Goal: Task Accomplishment & Management: Complete application form

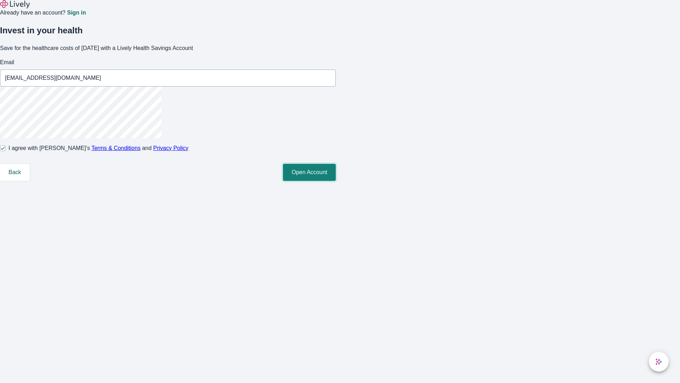
click at [336, 181] on button "Open Account" at bounding box center [309, 172] width 53 height 17
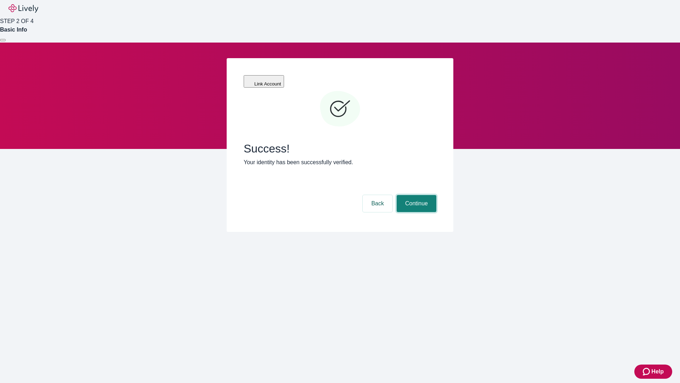
click at [415, 195] on button "Continue" at bounding box center [417, 203] width 40 height 17
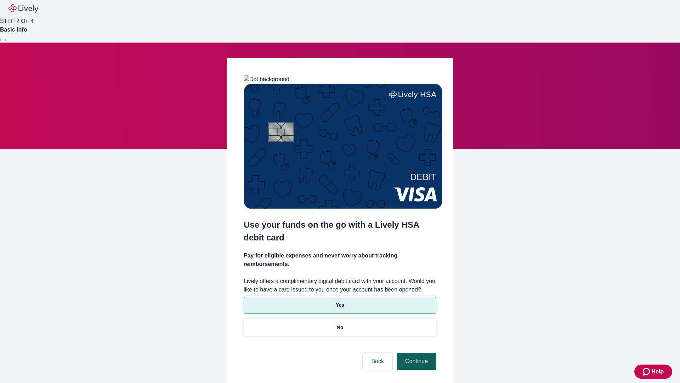
click at [340, 323] on p "No" at bounding box center [340, 326] width 7 height 7
click at [415, 352] on button "Continue" at bounding box center [417, 360] width 40 height 17
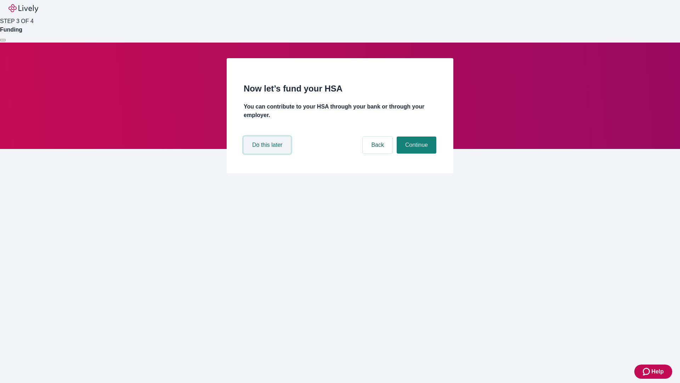
click at [268, 153] on button "Do this later" at bounding box center [267, 144] width 47 height 17
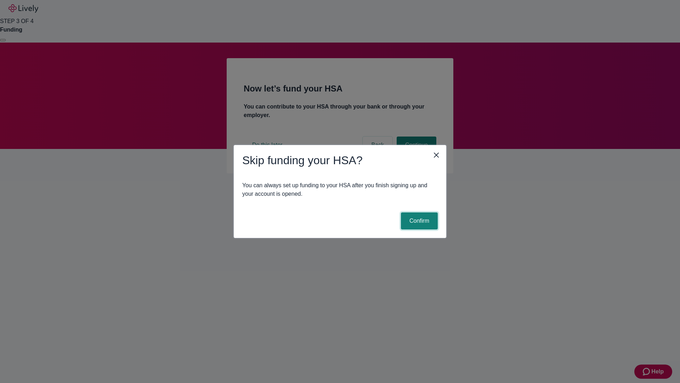
click at [418, 221] on button "Confirm" at bounding box center [419, 220] width 37 height 17
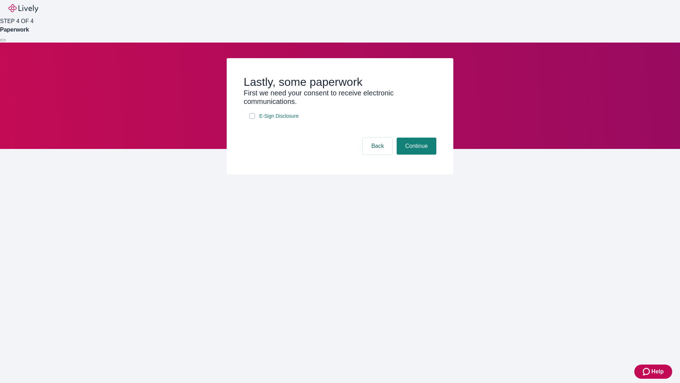
click at [252, 119] on input "E-Sign Disclosure" at bounding box center [252, 116] width 6 height 6
checkbox input "true"
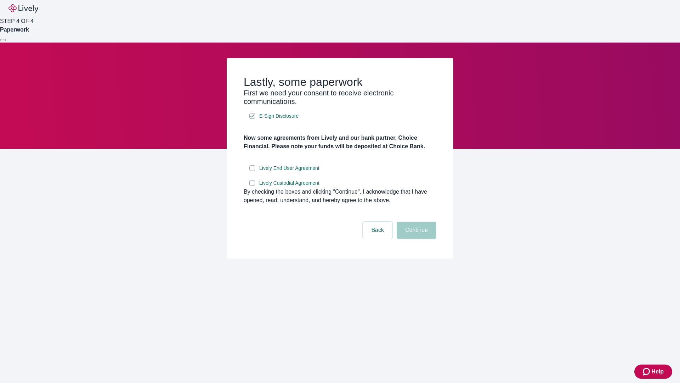
click at [252, 171] on input "Lively End User Agreement" at bounding box center [252, 168] width 6 height 6
checkbox input "true"
click at [252, 186] on input "Lively Custodial Agreement" at bounding box center [252, 183] width 6 height 6
checkbox input "true"
click at [415, 238] on button "Continue" at bounding box center [417, 229] width 40 height 17
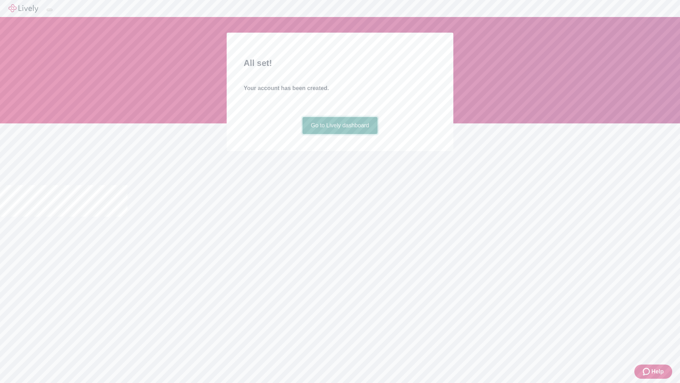
click at [340, 134] on link "Go to Lively dashboard" at bounding box center [339, 125] width 75 height 17
